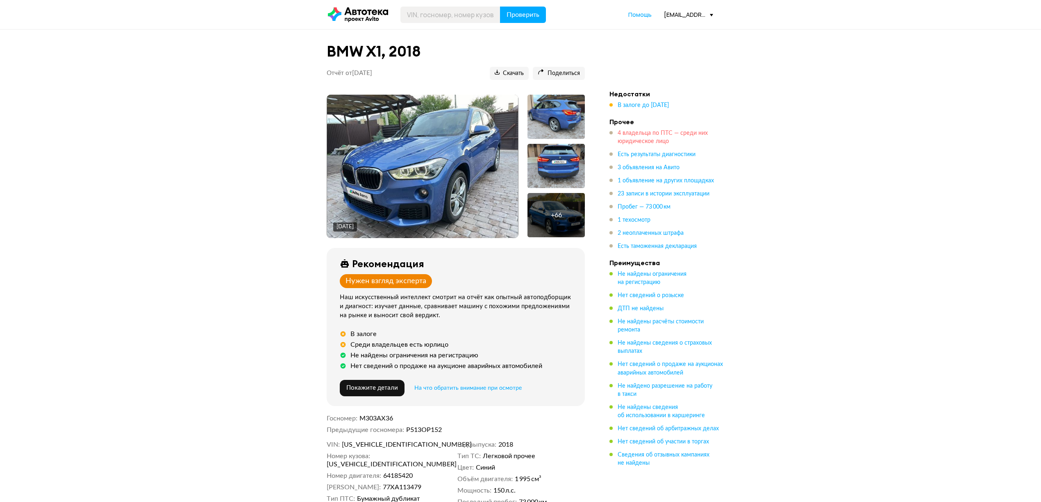
click at [645, 135] on span "4 владельца по ПТС — среди них юридическое лицо" at bounding box center [662, 137] width 90 height 14
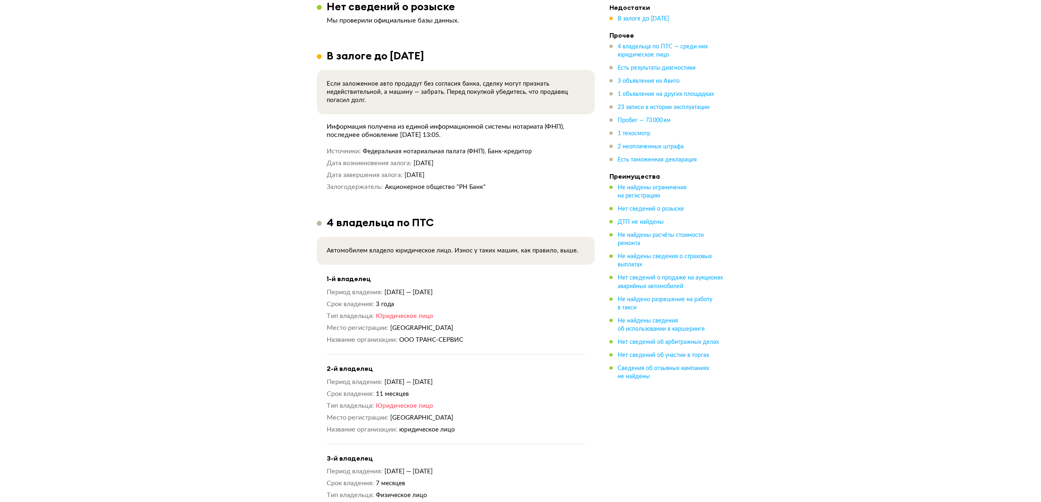
scroll to position [751, 0]
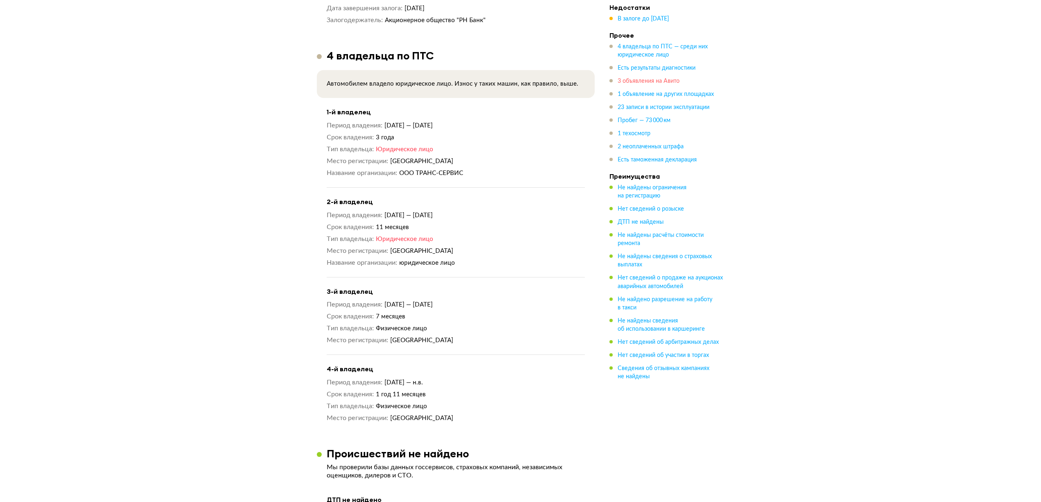
click at [626, 84] on span "3 объявления на Авито" at bounding box center [648, 81] width 62 height 6
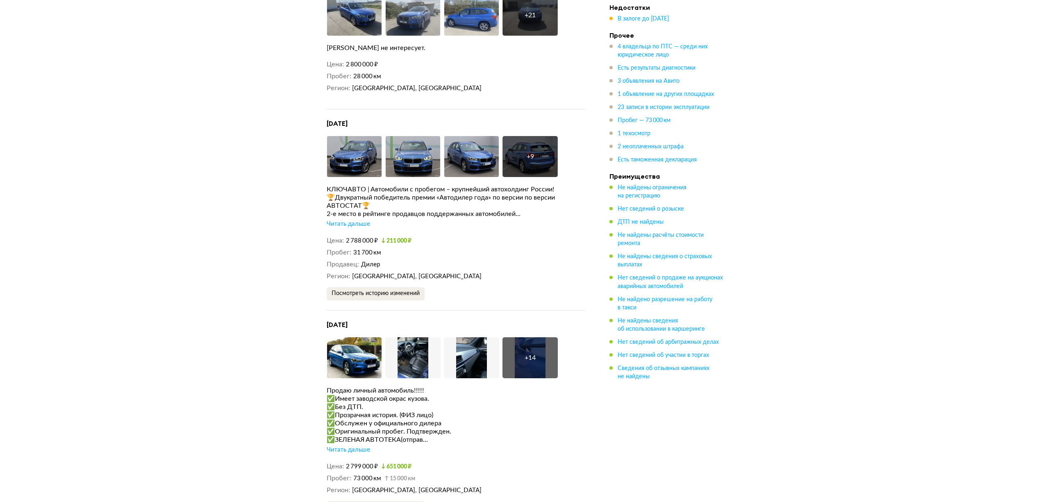
scroll to position [1860, 0]
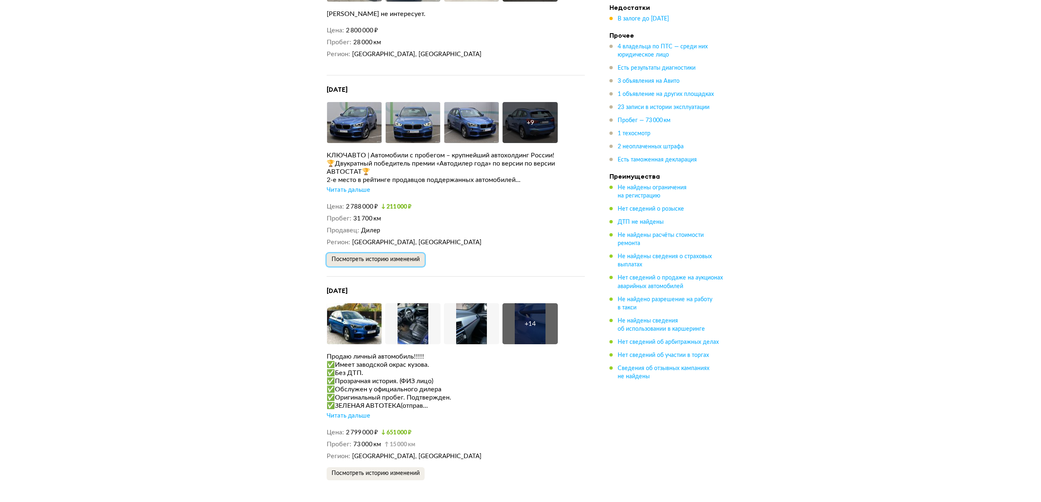
click at [379, 256] on span "Посмотреть историю изменений" at bounding box center [375, 259] width 88 height 6
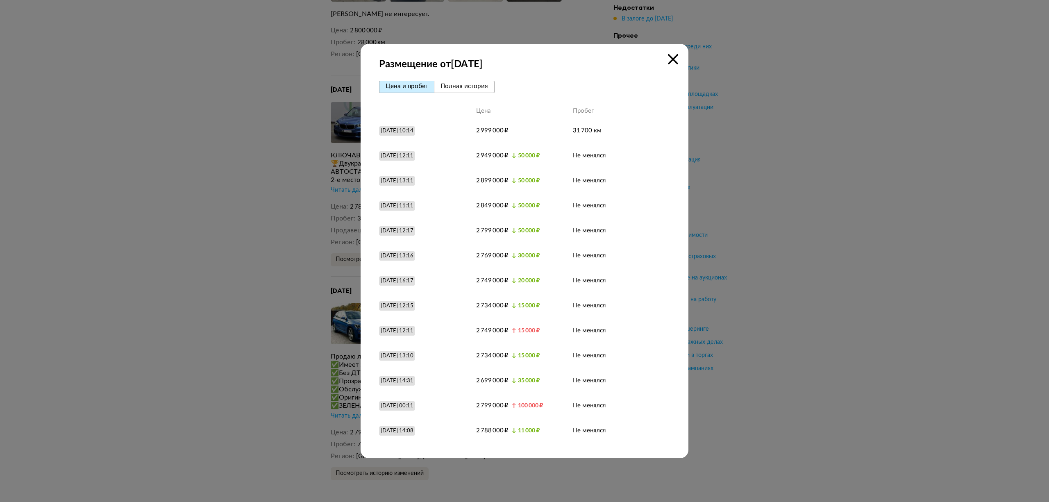
click at [776, 168] on div at bounding box center [524, 251] width 1049 height 502
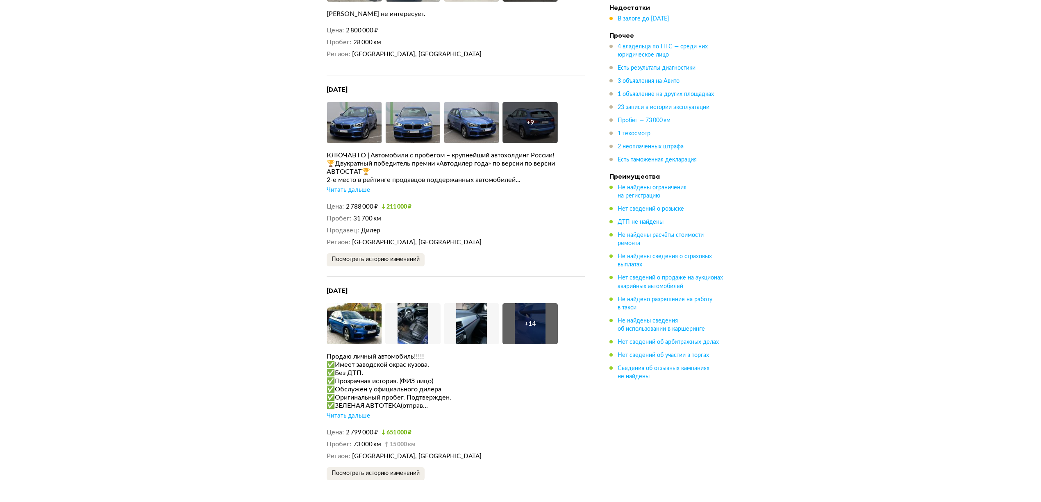
scroll to position [2078, 0]
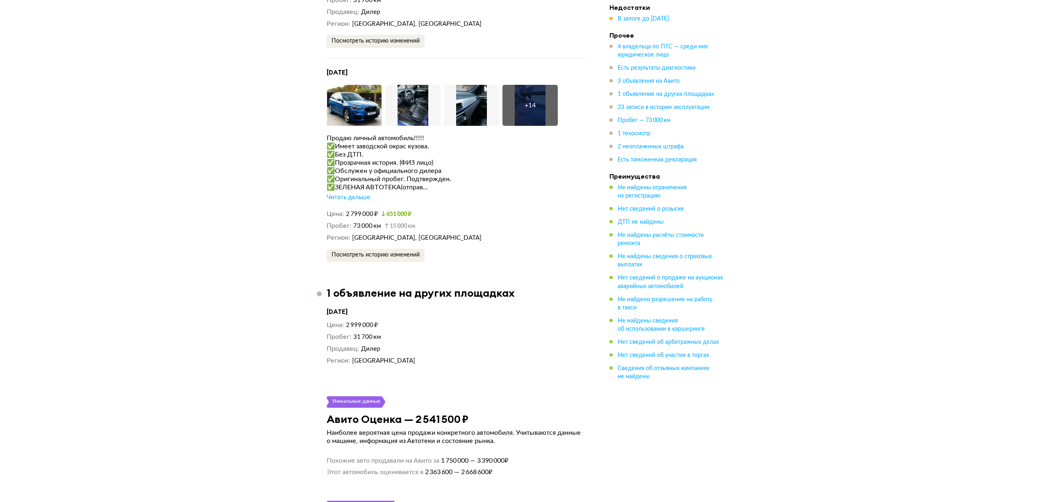
click at [359, 193] on div "Читать дальше" at bounding box center [348, 197] width 43 height 8
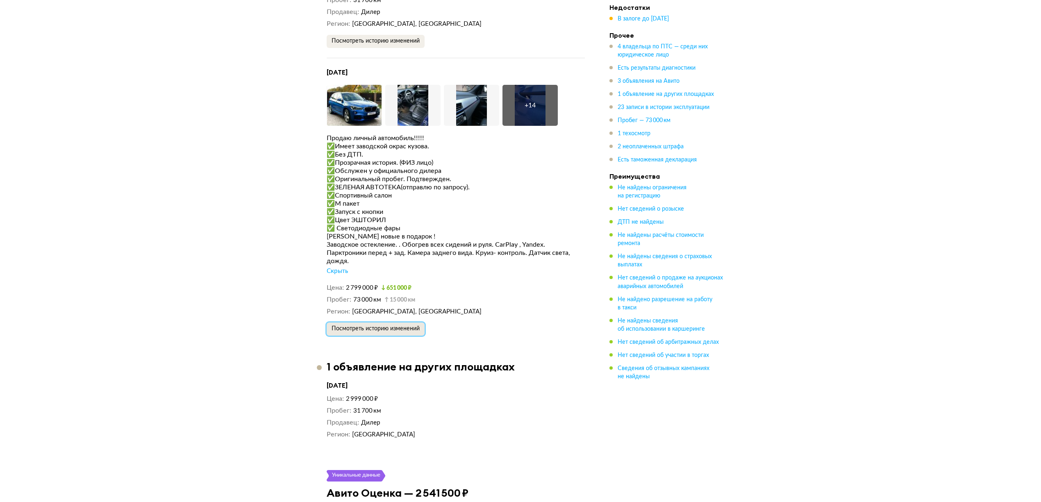
click at [404, 322] on button "Посмотреть историю изменений" at bounding box center [376, 328] width 98 height 13
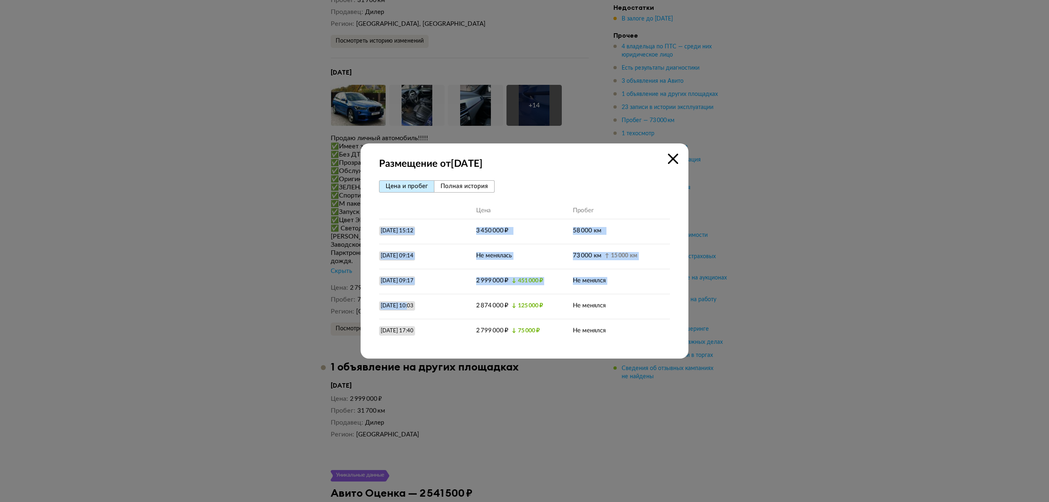
drag, startPoint x: 382, startPoint y: 227, endPoint x: 408, endPoint y: 302, distance: 79.2
click at [408, 302] on div "Цена Пробег [DATE] 15:12 3 450 000 ₽ 58 000 км [DATE] 09:14 Не менялась 73 000 …" at bounding box center [524, 273] width 291 height 141
click at [413, 308] on div "[DATE] 10:03" at bounding box center [397, 305] width 33 height 7
click at [408, 333] on div "[DATE] 17:40" at bounding box center [397, 330] width 33 height 7
click at [776, 218] on div at bounding box center [524, 251] width 1049 height 502
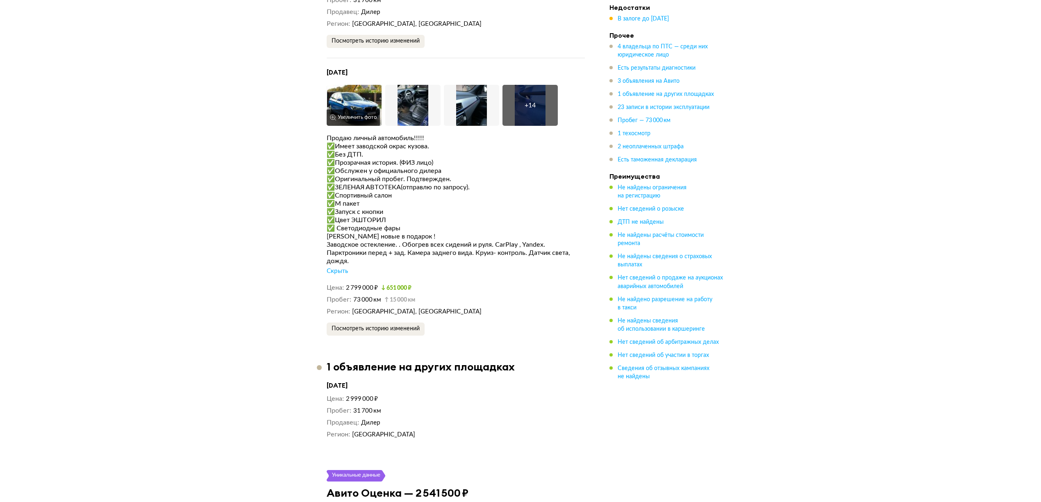
click at [371, 88] on img at bounding box center [354, 105] width 55 height 41
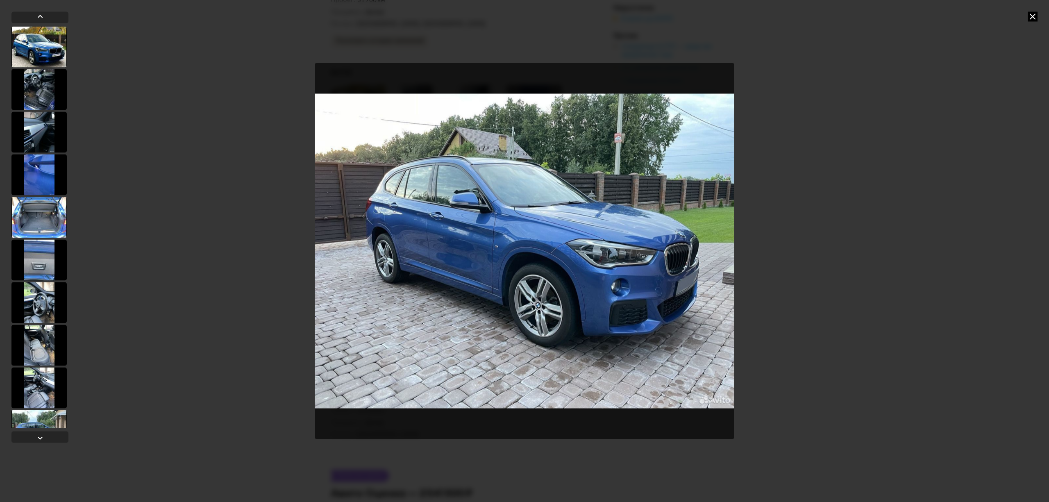
click at [1036, 17] on icon at bounding box center [1033, 16] width 10 height 10
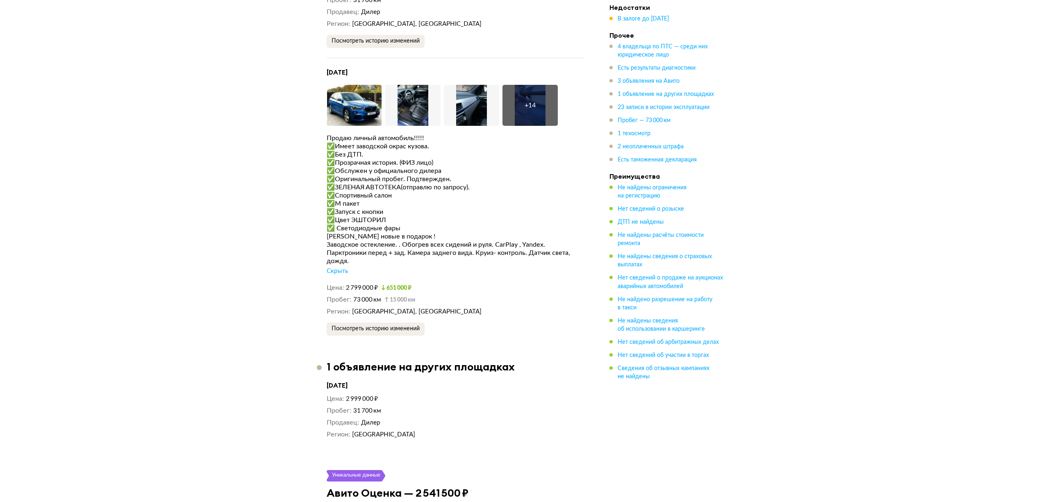
click at [346, 267] on div "Скрыть" at bounding box center [337, 271] width 21 height 8
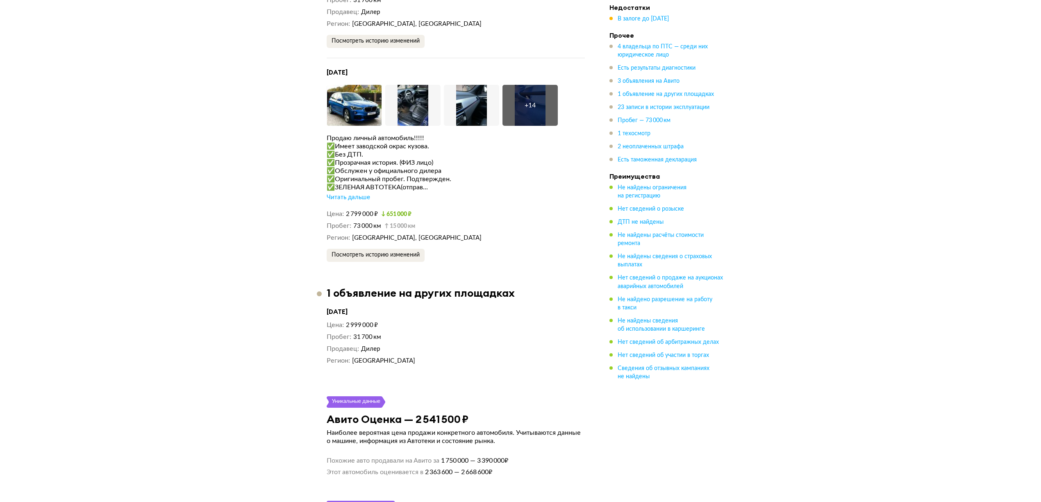
click at [353, 193] on div "Читать дальше" at bounding box center [348, 197] width 43 height 8
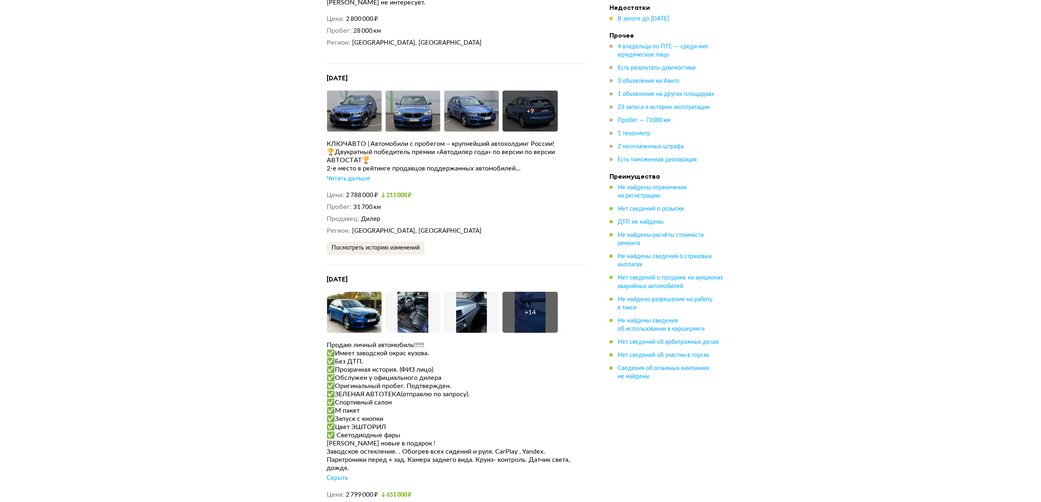
scroll to position [1860, 0]
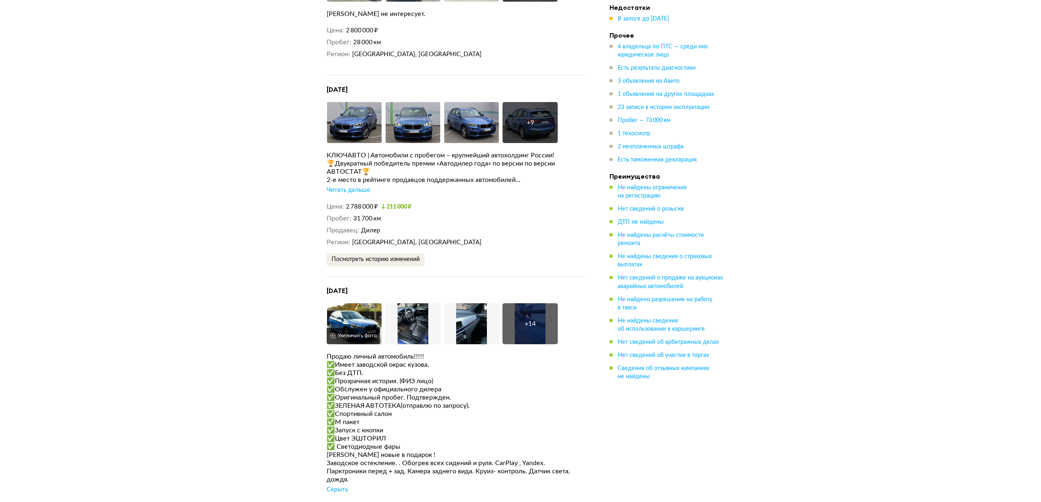
click at [373, 328] on button "Увеличить фото" at bounding box center [353, 336] width 53 height 16
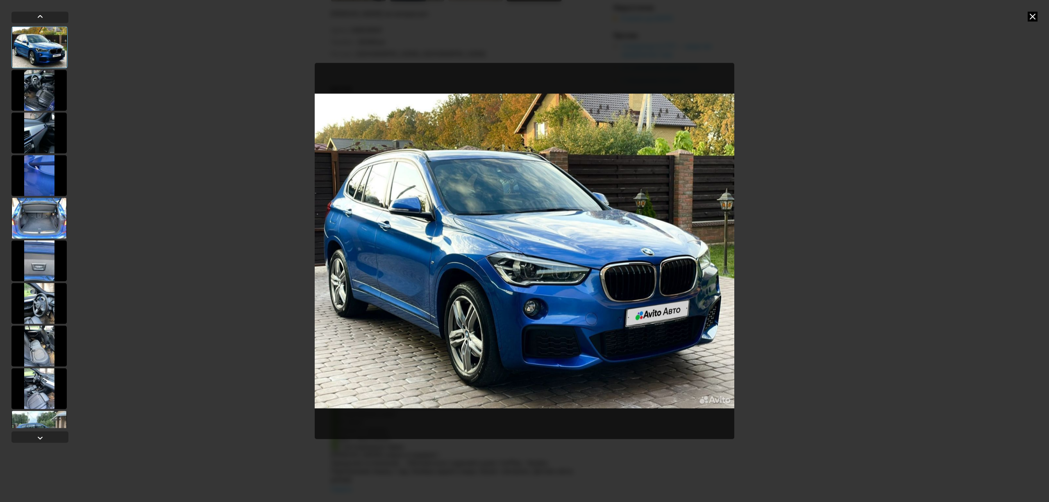
drag, startPoint x: 812, startPoint y: 168, endPoint x: 630, endPoint y: 204, distance: 185.4
click at [812, 168] on div at bounding box center [524, 251] width 1049 height 502
click at [1036, 17] on icon at bounding box center [1033, 16] width 10 height 10
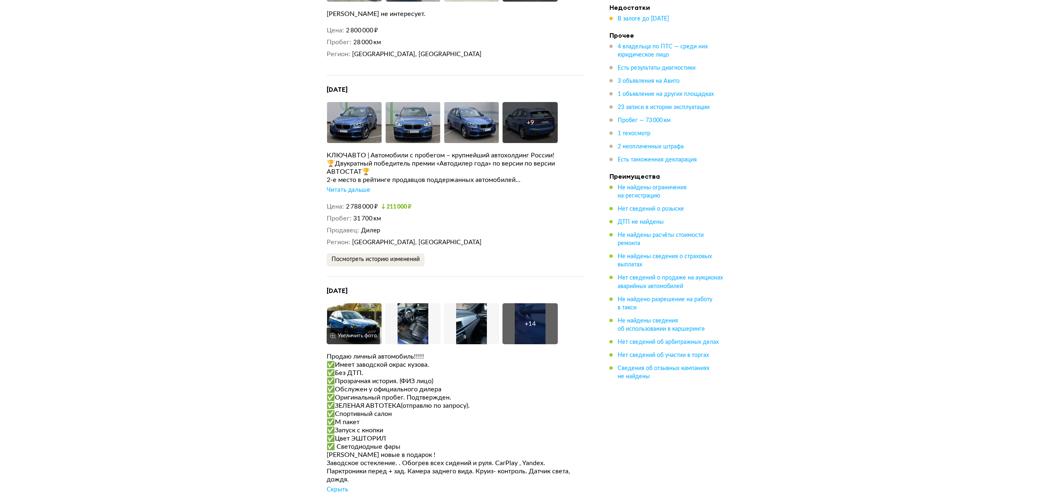
click at [349, 303] on img at bounding box center [354, 323] width 55 height 41
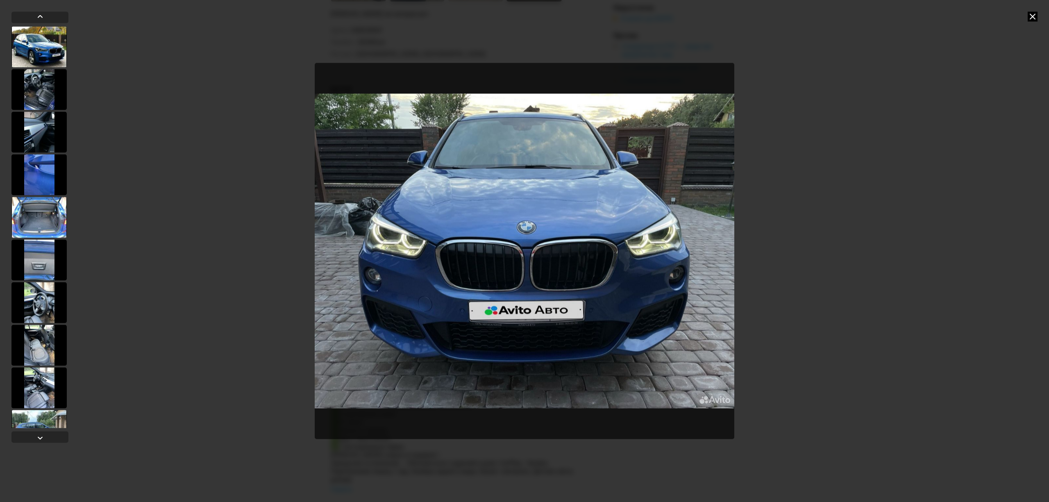
click at [672, 146] on img "Go to Slide 16" at bounding box center [525, 251] width 420 height 377
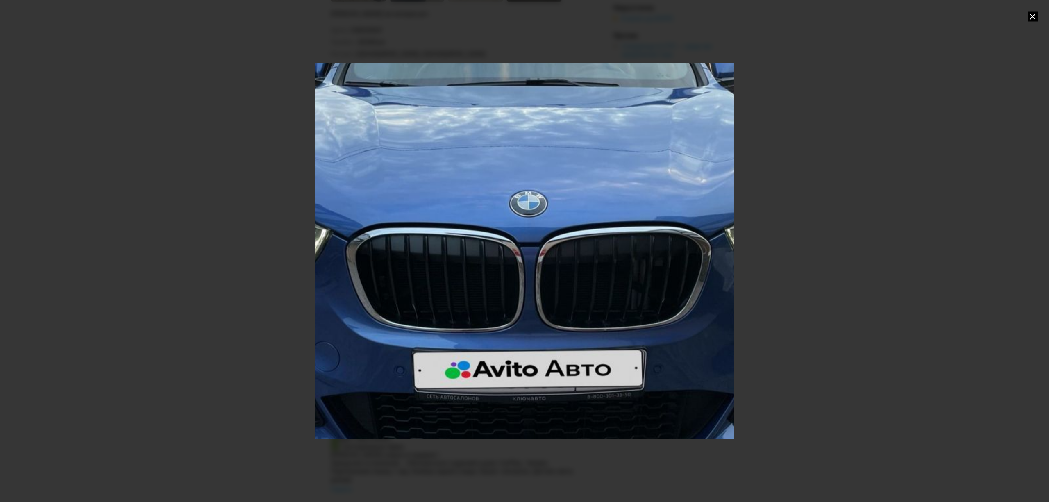
click at [683, 132] on div "Go to Slide 16" at bounding box center [524, 251] width 839 height 753
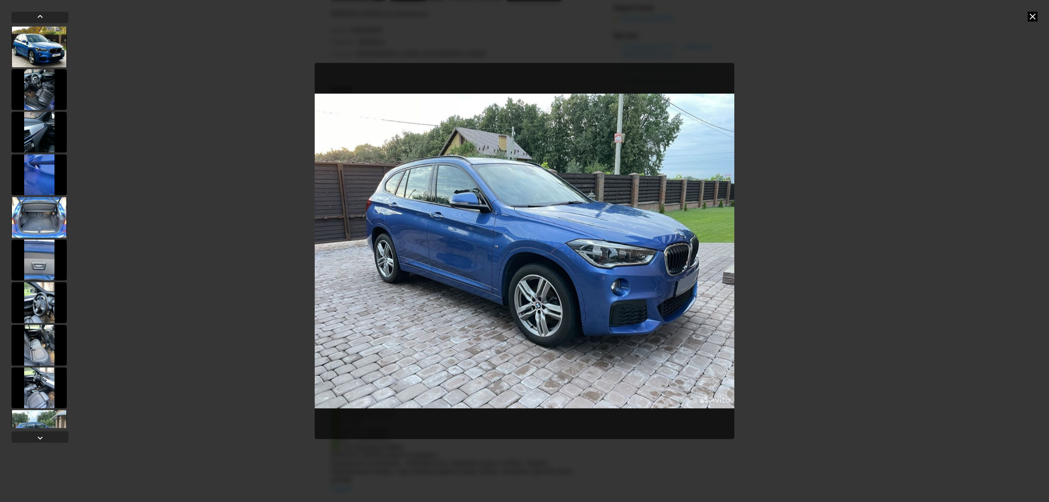
click at [1033, 17] on icon at bounding box center [1033, 16] width 10 height 10
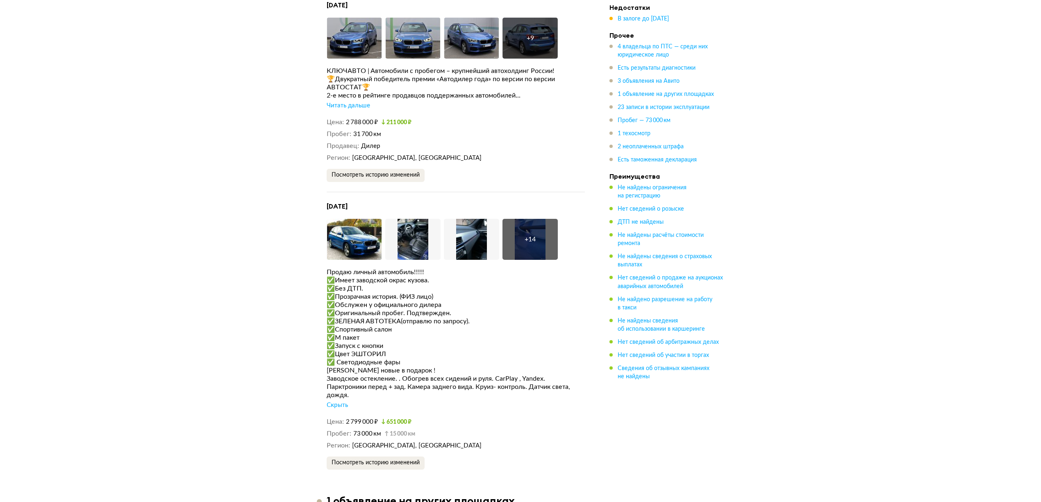
scroll to position [2024, 0]
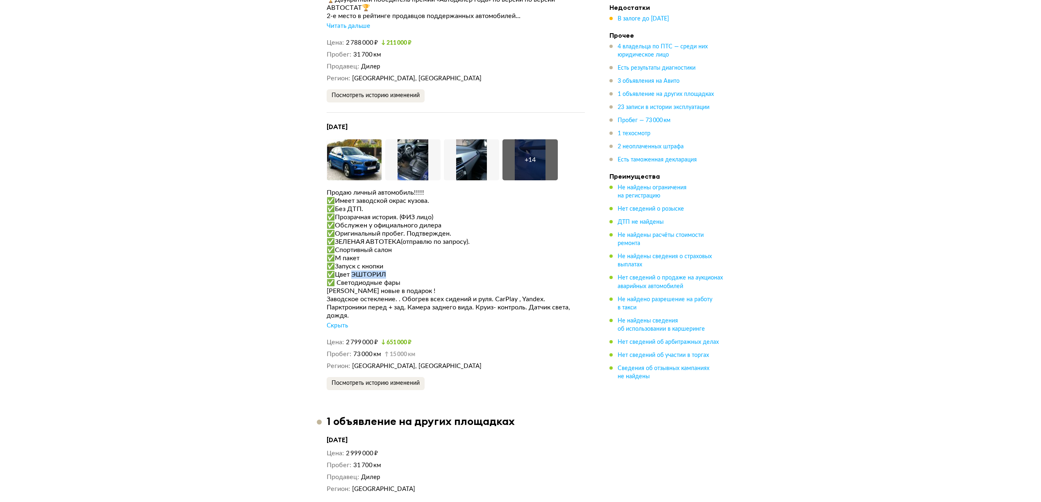
drag, startPoint x: 354, startPoint y: 256, endPoint x: 392, endPoint y: 256, distance: 38.5
click at [392, 270] on div "✅Цвет ЭШТОРИЛ" at bounding box center [456, 274] width 258 height 8
click at [400, 262] on div "✅Запуск с кнопки" at bounding box center [456, 266] width 258 height 8
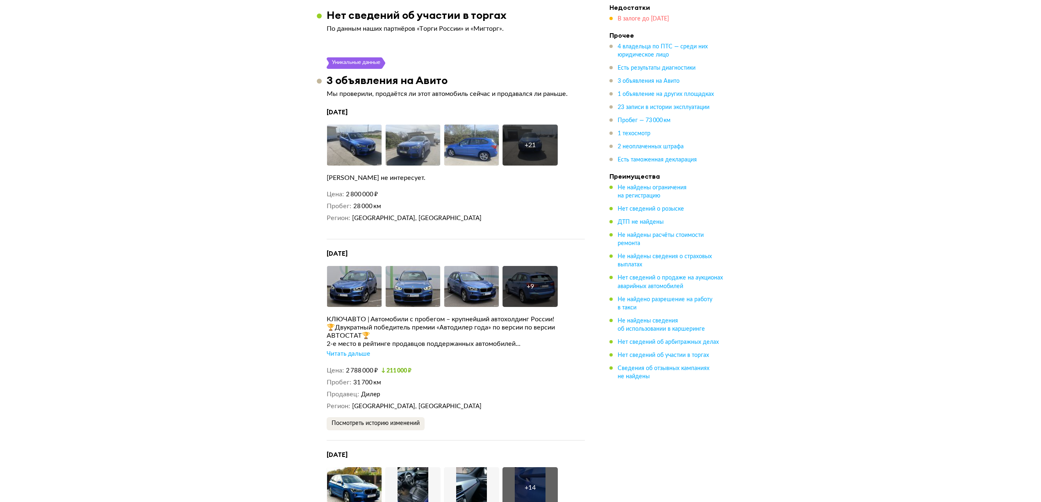
click at [669, 19] on span "В залоге до [DATE]" at bounding box center [642, 19] width 51 height 6
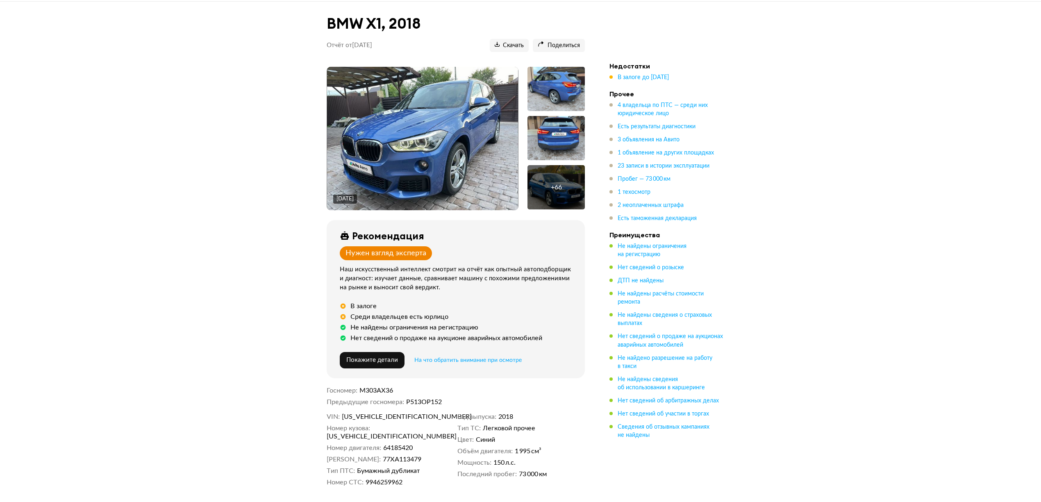
scroll to position [0, 0]
